Goal: Task Accomplishment & Management: Complete application form

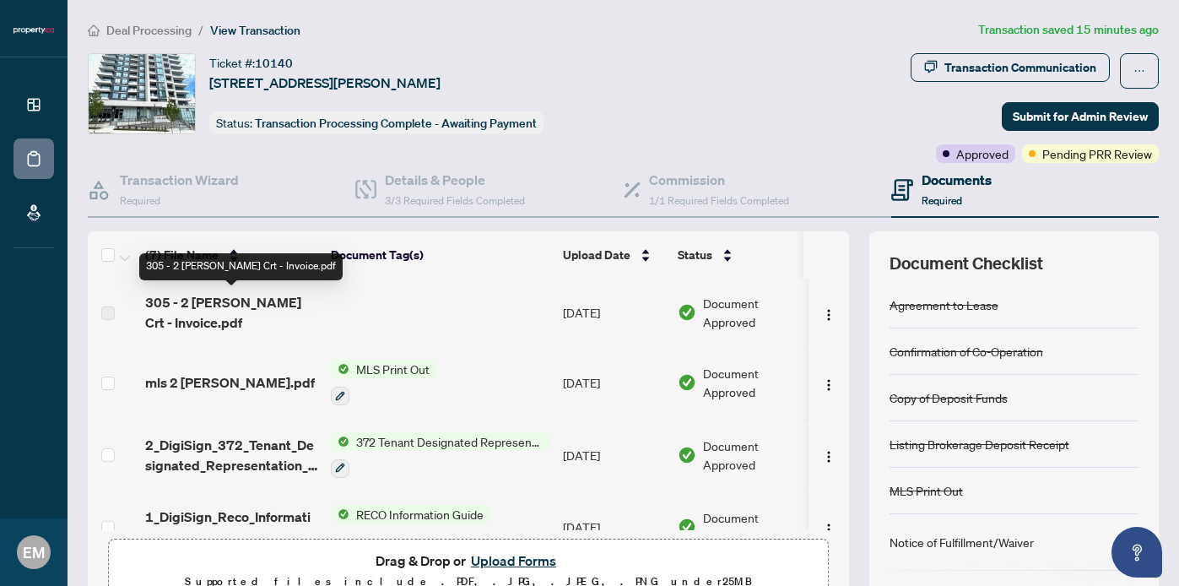
click at [228, 305] on span "305 - 2 Teagarden Crt - Invoice.pdf" at bounding box center [231, 312] width 172 height 41
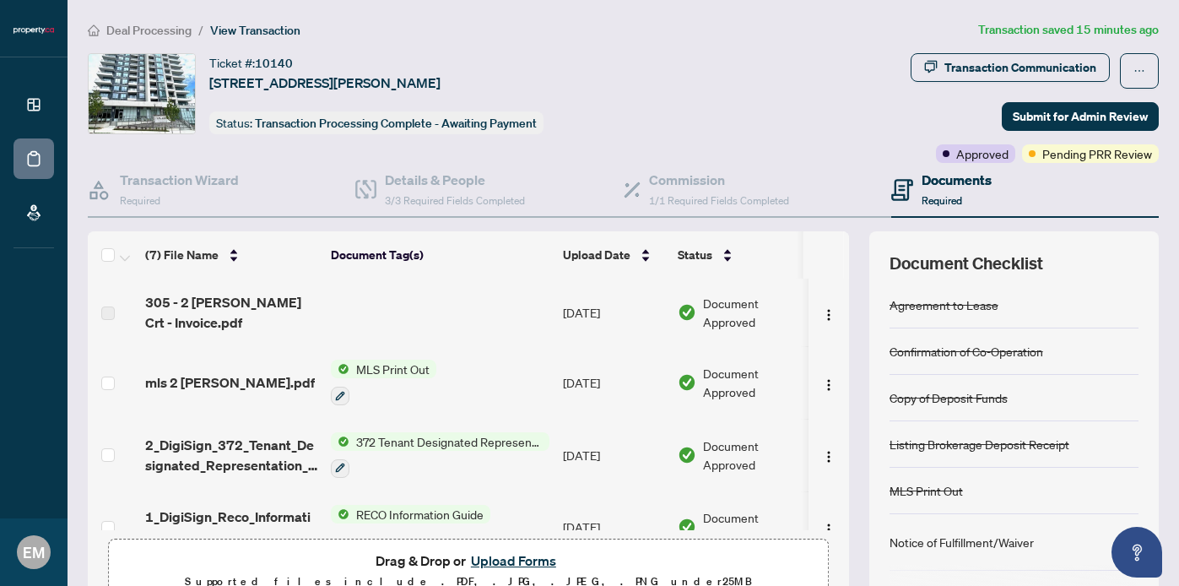
click at [615, 317] on td "Aug/19/2025" at bounding box center [613, 313] width 115 height 68
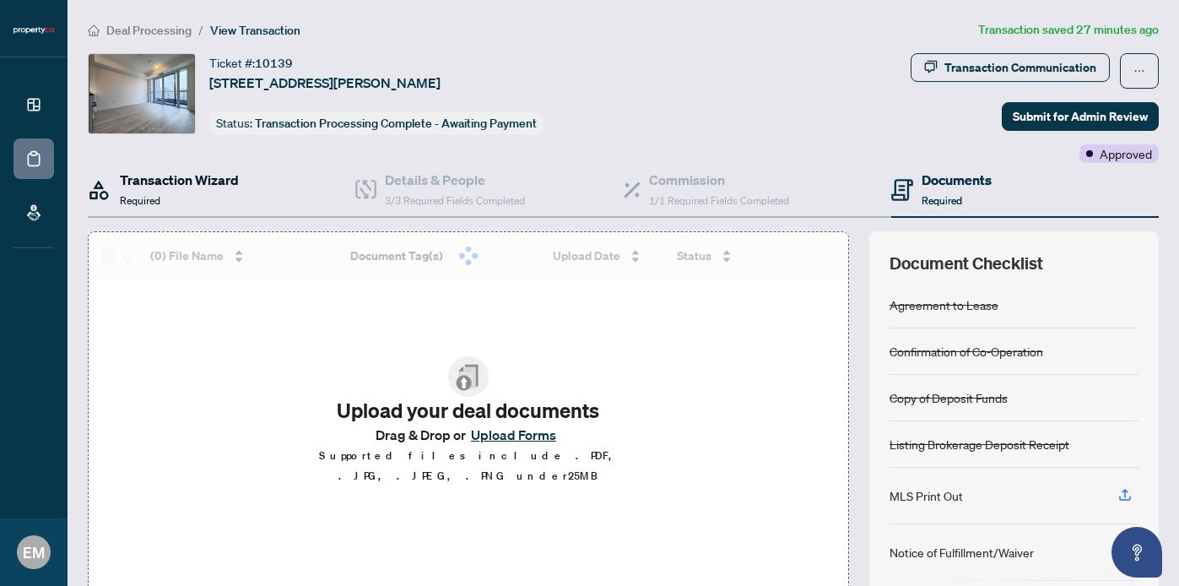
click at [200, 191] on div "Transaction Wizard Required" at bounding box center [179, 190] width 119 height 40
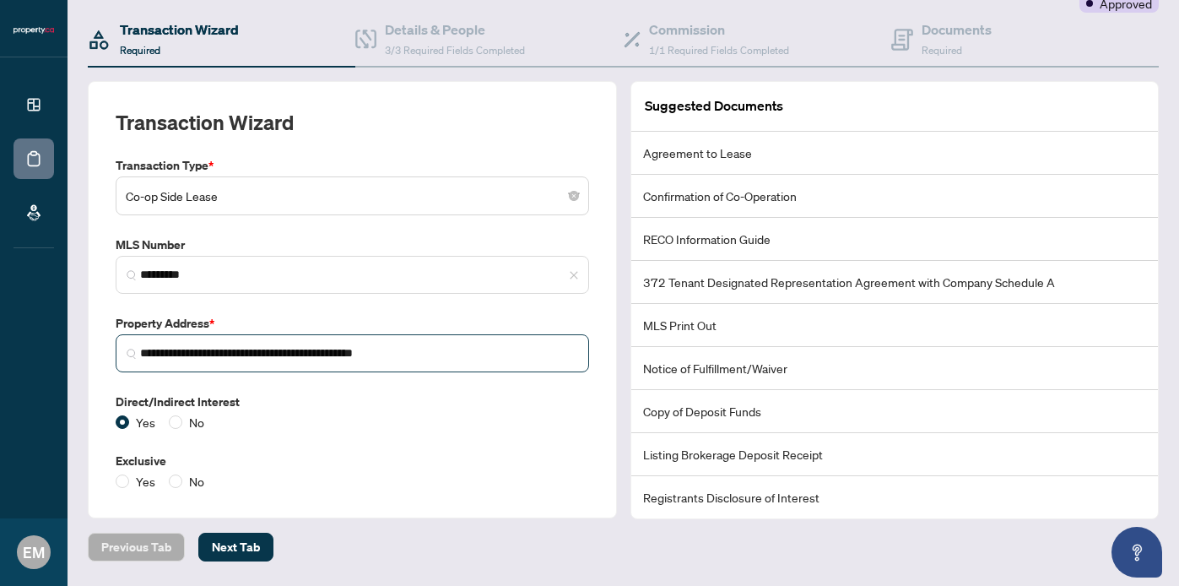
scroll to position [155, 0]
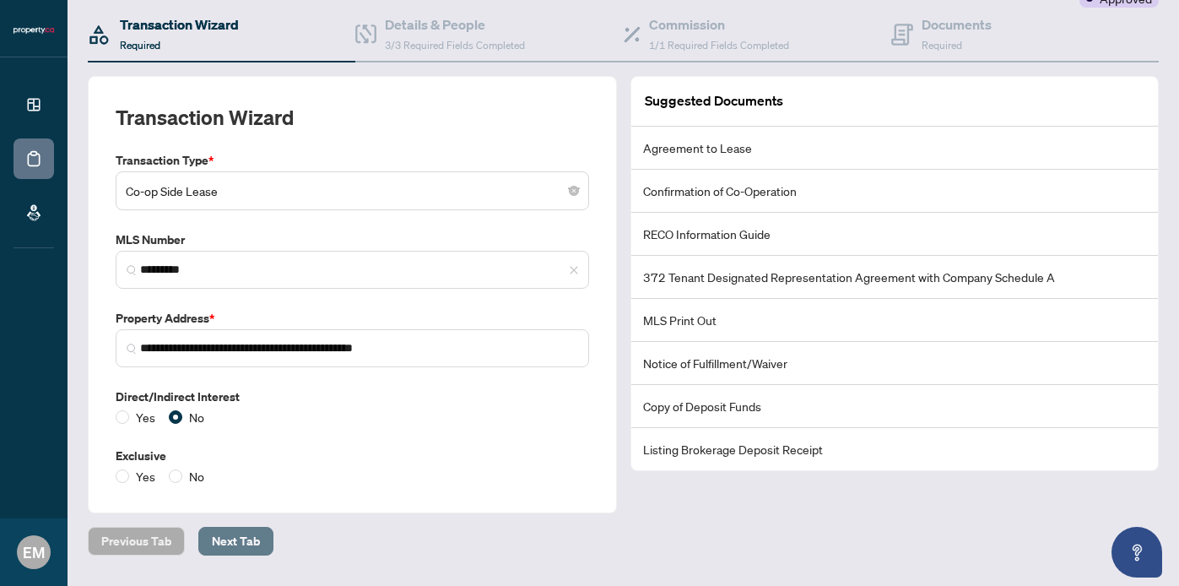
click at [243, 540] on span "Next Tab" at bounding box center [236, 541] width 48 height 27
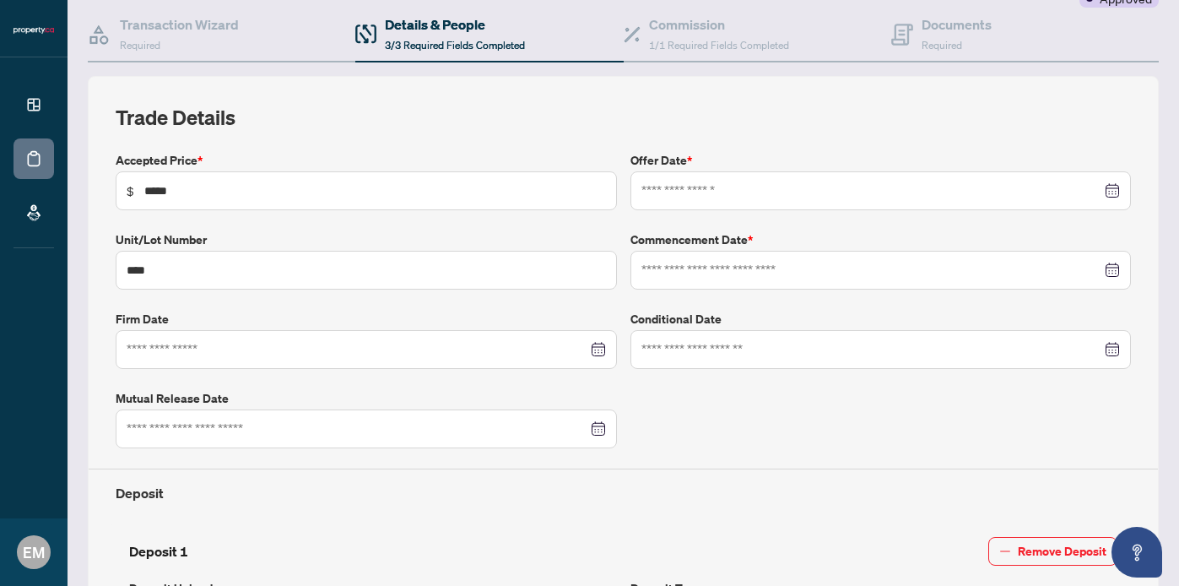
type input "**********"
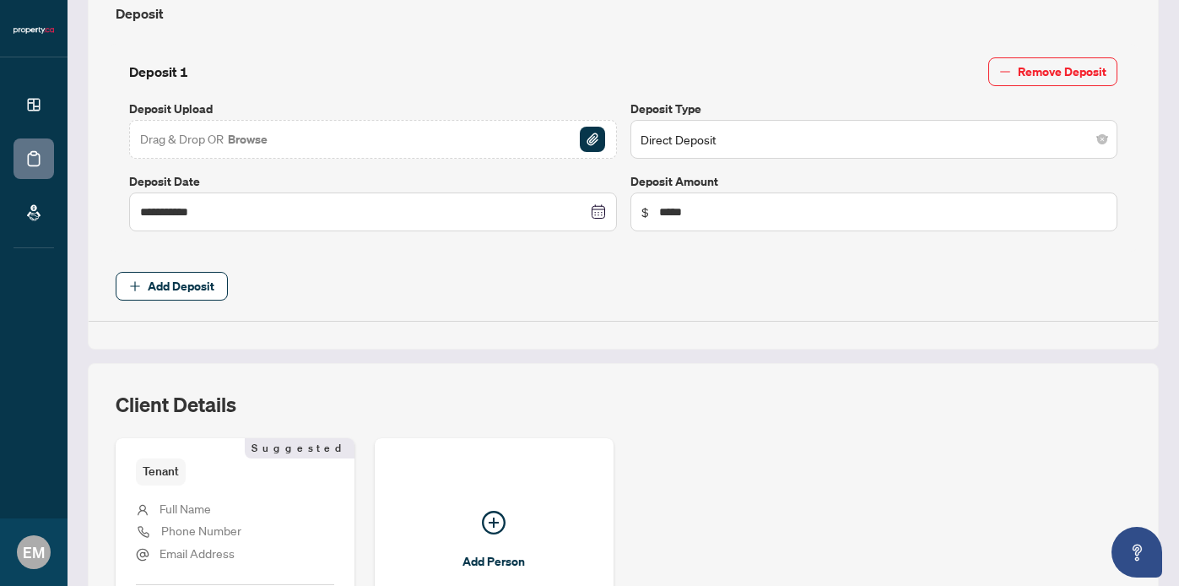
scroll to position [844, 0]
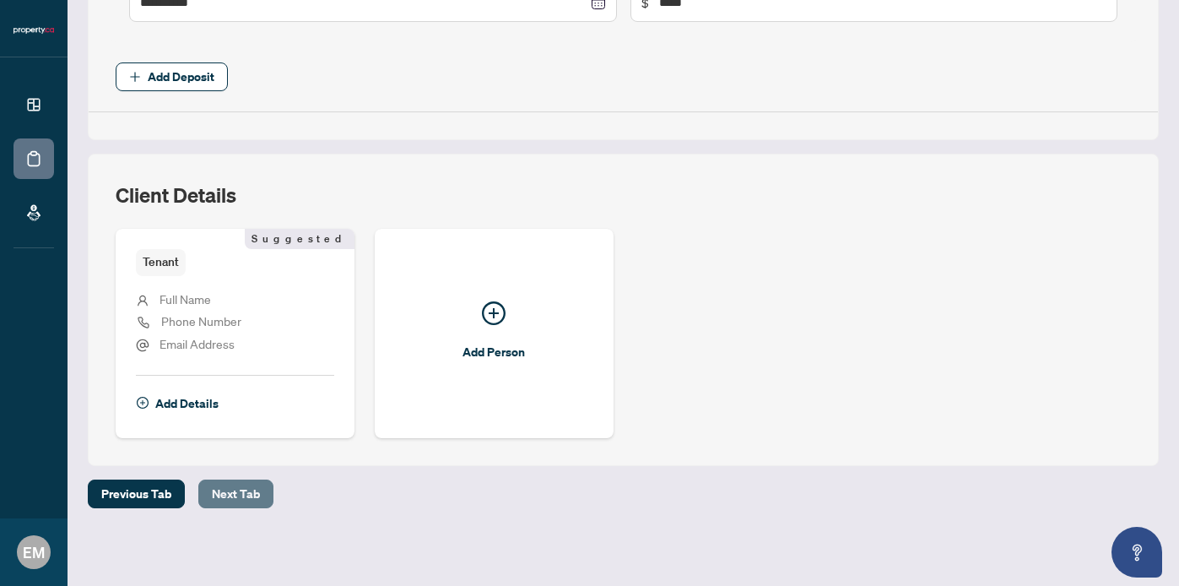
click at [251, 485] on span "Next Tab" at bounding box center [236, 493] width 48 height 27
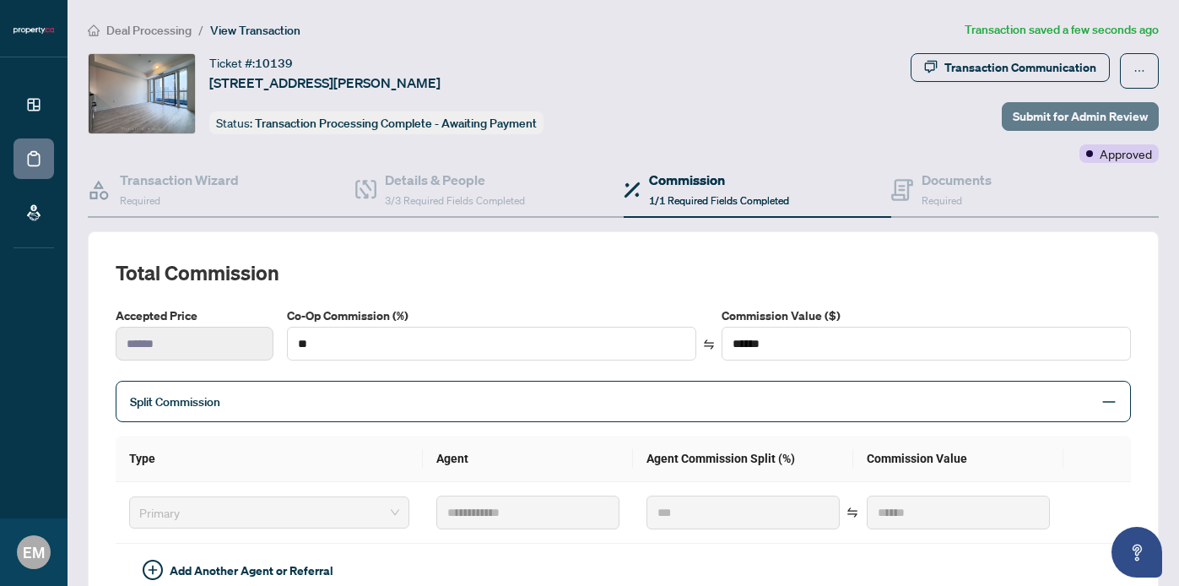
click at [1097, 103] on span "Submit for Admin Review" at bounding box center [1080, 116] width 135 height 27
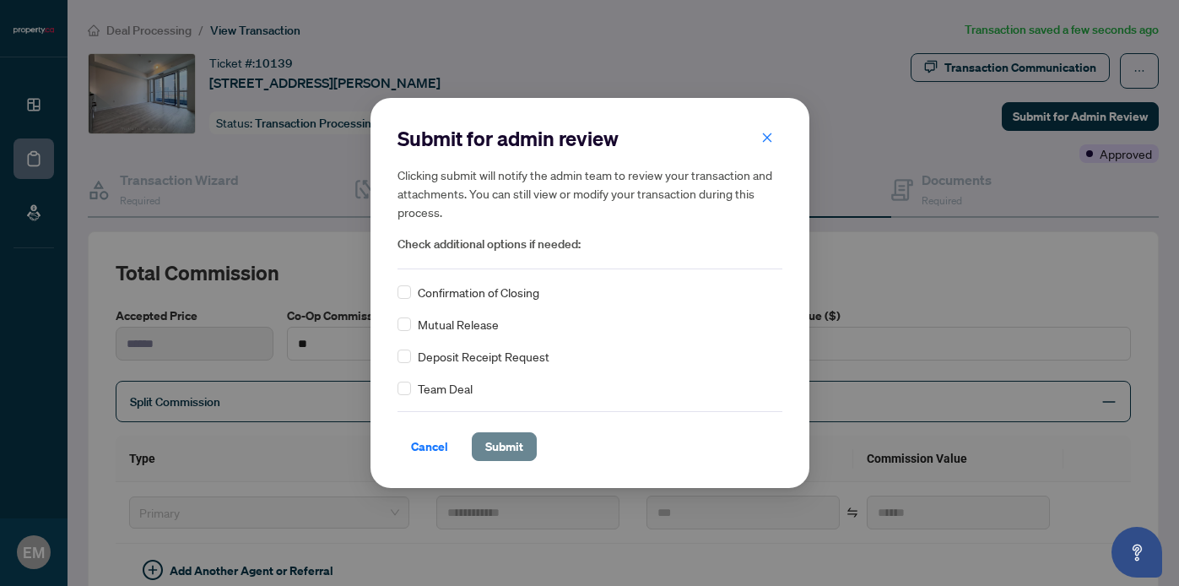
click at [520, 436] on span "Submit" at bounding box center [504, 446] width 38 height 27
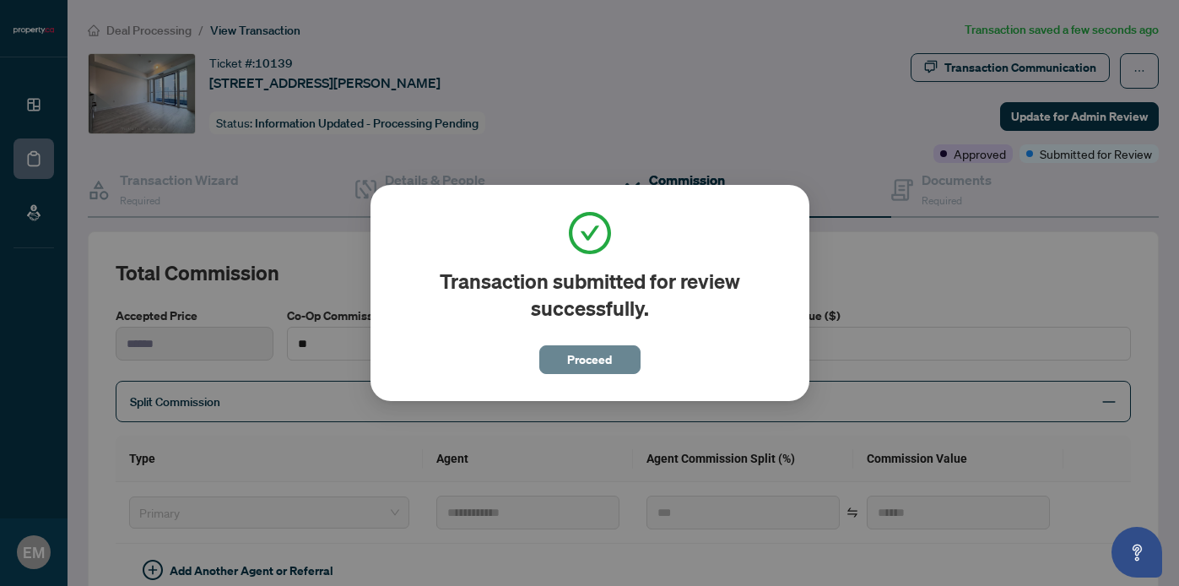
click at [609, 358] on span "Proceed" at bounding box center [589, 359] width 45 height 27
